Goal: Check status: Check status

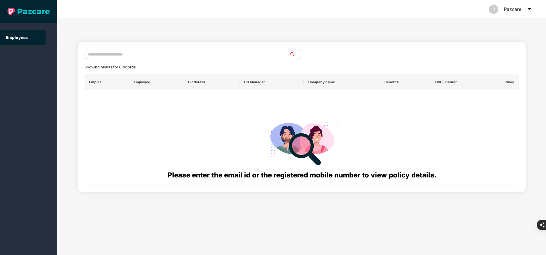
click at [169, 58] on input "text" at bounding box center [186, 54] width 205 height 11
paste input "**********"
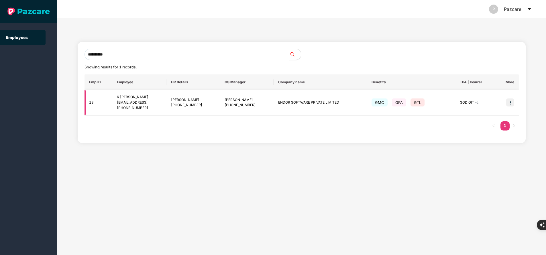
type input "**********"
click at [508, 101] on img at bounding box center [510, 102] width 8 height 8
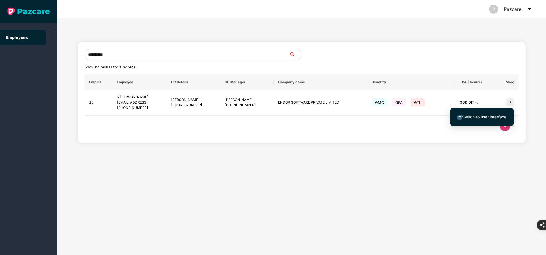
click at [500, 117] on span "Switch to user interface" at bounding box center [484, 117] width 44 height 5
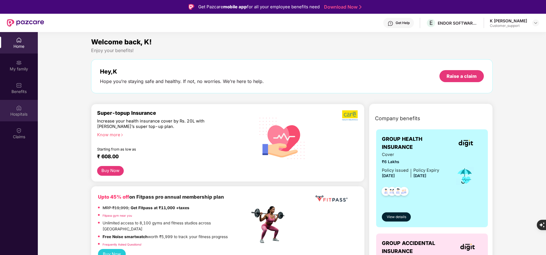
click at [22, 116] on div "Hospitals" at bounding box center [19, 114] width 38 height 6
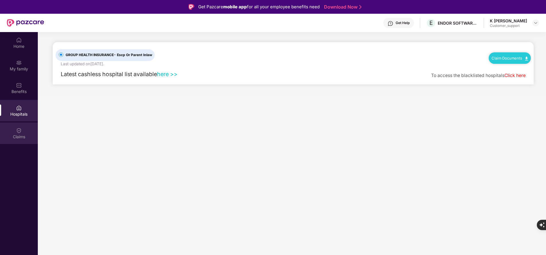
click at [17, 137] on div "Claims" at bounding box center [19, 137] width 38 height 6
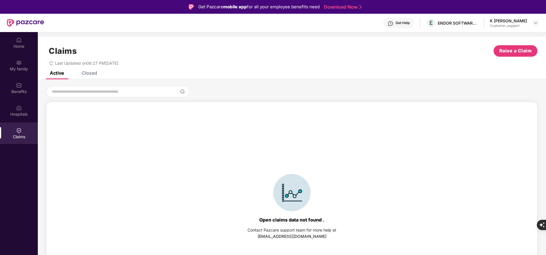
click at [85, 76] on div "Closed" at bounding box center [85, 73] width 24 height 13
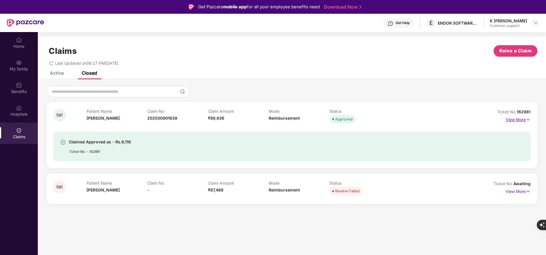
click at [512, 120] on p "View More" at bounding box center [517, 119] width 25 height 8
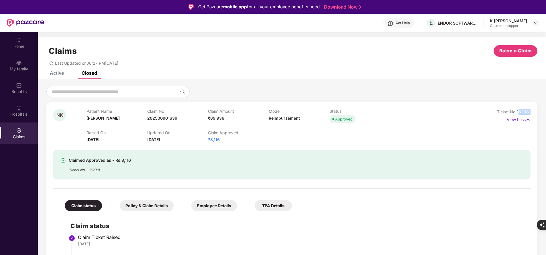
drag, startPoint x: 517, startPoint y: 112, endPoint x: 539, endPoint y: 113, distance: 21.5
drag, startPoint x: 515, startPoint y: 111, endPoint x: 535, endPoint y: 110, distance: 19.8
